Goal: Obtain resource: Obtain resource

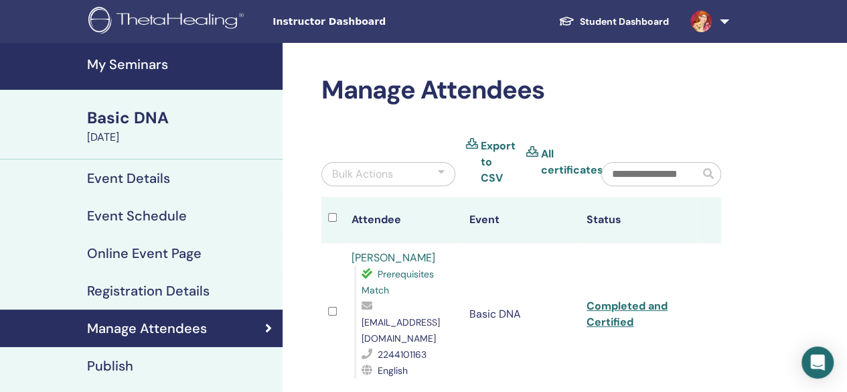
click at [353, 19] on span "Instructor Dashboard" at bounding box center [373, 22] width 201 height 14
click at [352, 25] on span "Instructor Dashboard" at bounding box center [373, 22] width 201 height 14
click at [331, 21] on span "Instructor Dashboard" at bounding box center [373, 22] width 201 height 14
click at [137, 57] on h4 "My Seminars" at bounding box center [181, 64] width 188 height 16
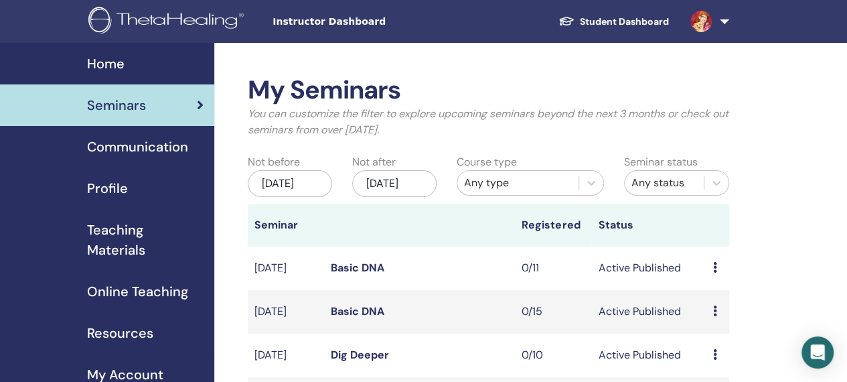
click at [110, 232] on span "Teaching Materials" at bounding box center [145, 240] width 117 height 40
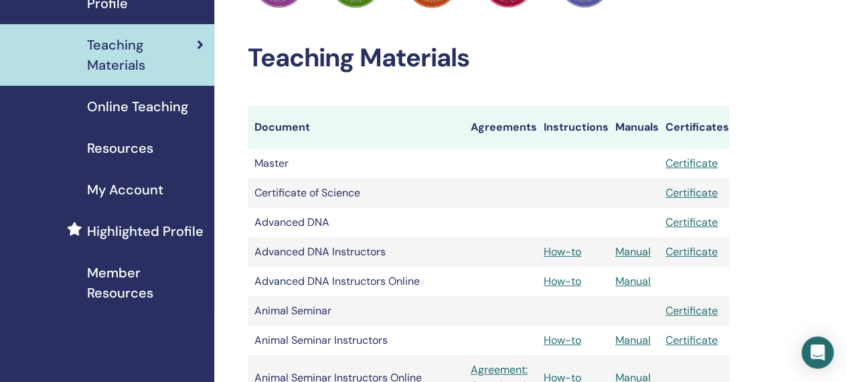
scroll to position [186, 0]
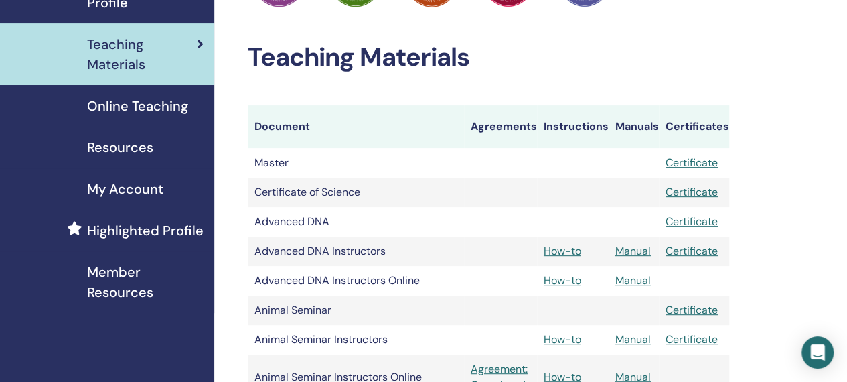
click at [631, 248] on link "Manual" at bounding box center [632, 251] width 35 height 14
